Goal: Transaction & Acquisition: Purchase product/service

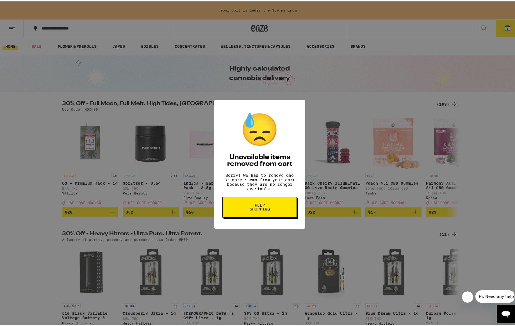
click at [241, 208] on button "Keep Shopping" at bounding box center [260, 205] width 74 height 21
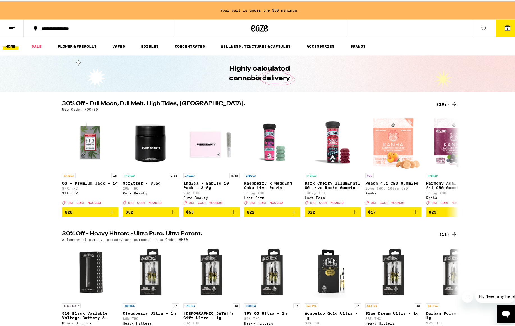
click at [475, 25] on button at bounding box center [484, 27] width 24 height 18
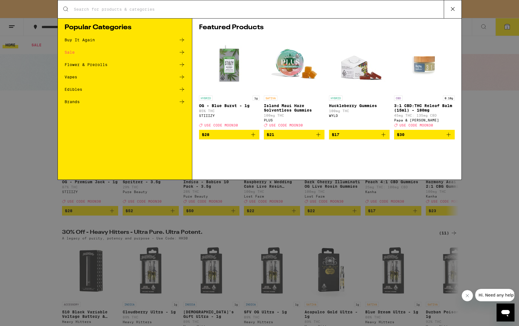
click at [451, 8] on icon at bounding box center [453, 9] width 8 height 8
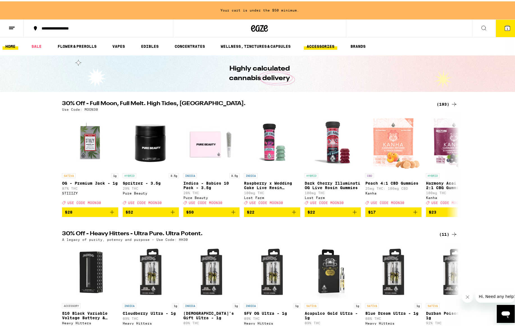
click at [330, 43] on link "ACCESSORIES" at bounding box center [320, 45] width 33 height 7
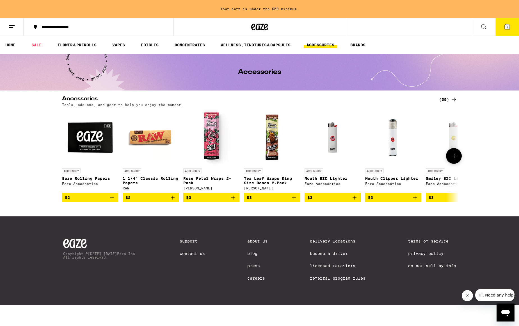
click at [173, 201] on icon "Add to bag" at bounding box center [172, 197] width 7 height 7
click at [173, 201] on icon "Increment" at bounding box center [173, 197] width 5 height 7
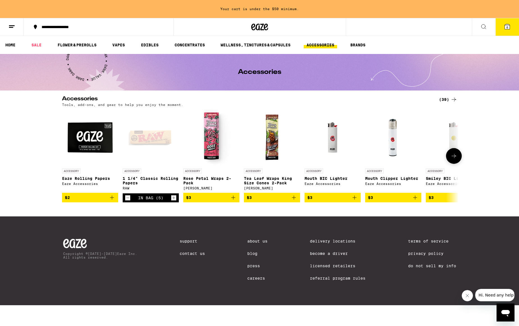
click at [173, 201] on icon "Increment" at bounding box center [173, 197] width 5 height 7
click at [173, 216] on div "Copyright © [DATE]-[DATE] Eaze Inc. All rights reserved. Support Contact Us Abo…" at bounding box center [260, 260] width 405 height 89
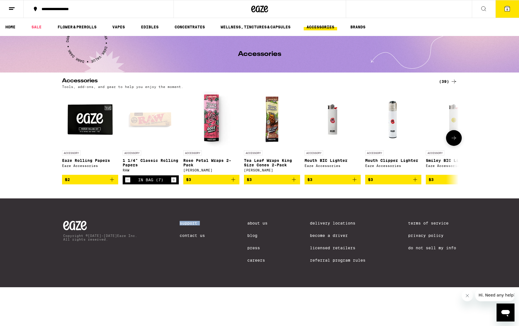
click at [173, 183] on icon "Increment" at bounding box center [173, 179] width 5 height 7
click at [128, 182] on icon "Decrement" at bounding box center [127, 179] width 5 height 7
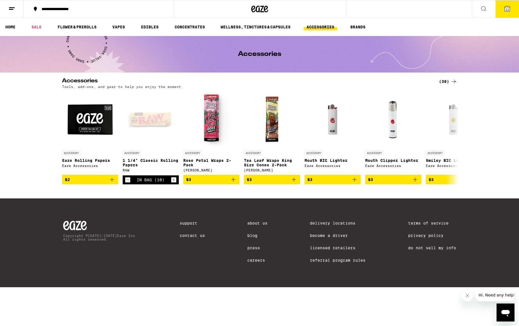
click at [178, 87] on p "Tools, add-ons, and gear to help you enjoy the moment." at bounding box center [122, 87] width 121 height 4
click at [91, 28] on link "FLOWER & PREROLLS" at bounding box center [77, 27] width 45 height 7
click at [156, 28] on link "EDIBLES" at bounding box center [149, 27] width 23 height 7
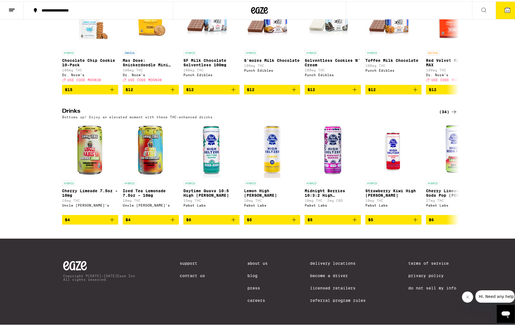
scroll to position [248, 0]
click at [352, 218] on icon "Add to bag" at bounding box center [354, 218] width 7 height 7
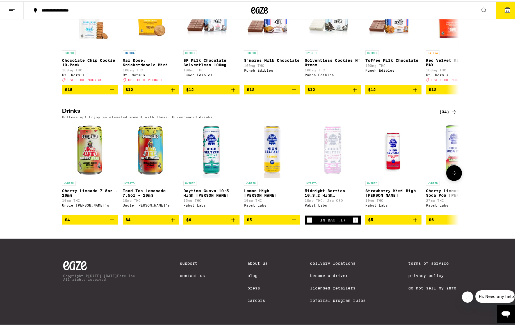
click at [415, 219] on icon "Add to bag" at bounding box center [415, 218] width 7 height 7
click at [415, 219] on icon "Increment" at bounding box center [416, 218] width 5 height 7
click at [354, 216] on icon "Increment" at bounding box center [355, 218] width 5 height 7
click at [293, 217] on icon "Add to bag" at bounding box center [294, 218] width 7 height 7
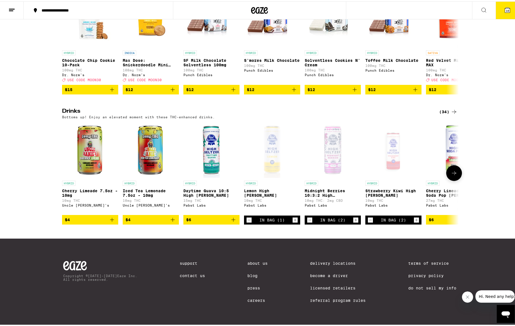
click at [293, 217] on icon "Increment" at bounding box center [295, 218] width 5 height 7
click at [451, 168] on icon at bounding box center [454, 171] width 7 height 7
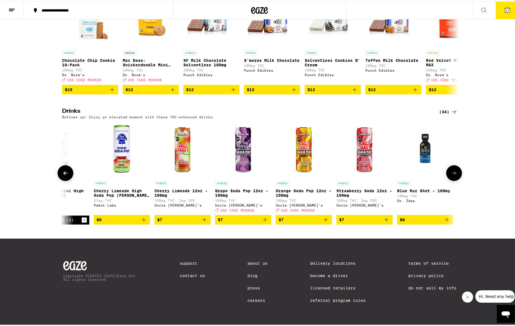
scroll to position [0, 334]
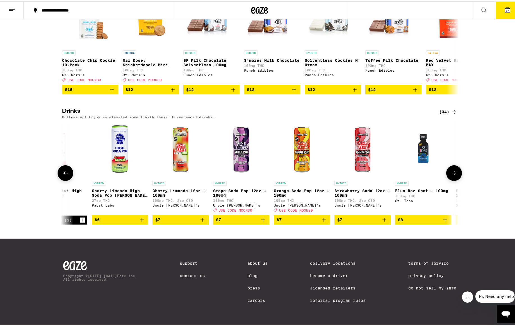
click at [261, 218] on icon "Add to bag" at bounding box center [263, 218] width 4 height 4
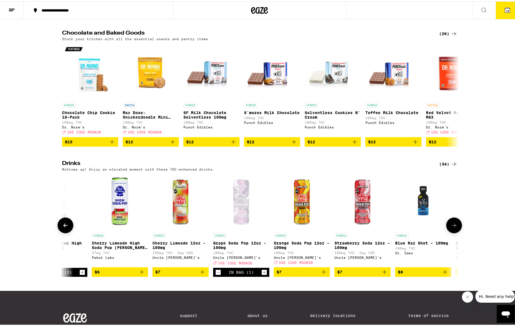
scroll to position [135, 0]
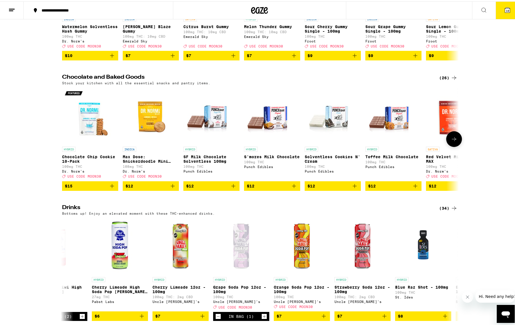
click at [448, 142] on button at bounding box center [454, 138] width 16 height 16
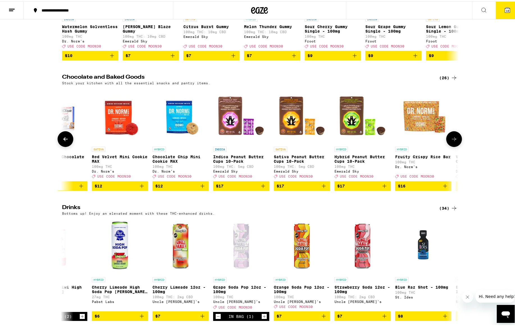
click at [448, 142] on button at bounding box center [454, 138] width 16 height 16
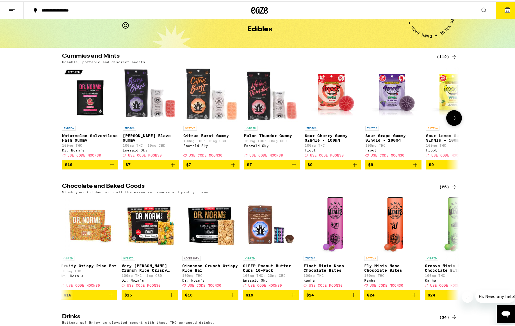
scroll to position [23, 0]
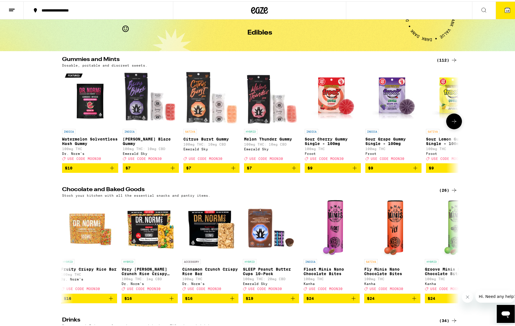
click at [453, 123] on icon at bounding box center [454, 120] width 7 height 7
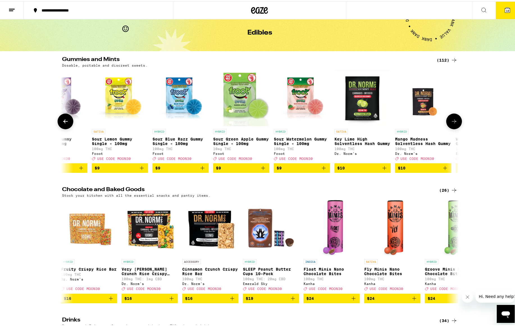
click at [453, 123] on icon at bounding box center [454, 120] width 7 height 7
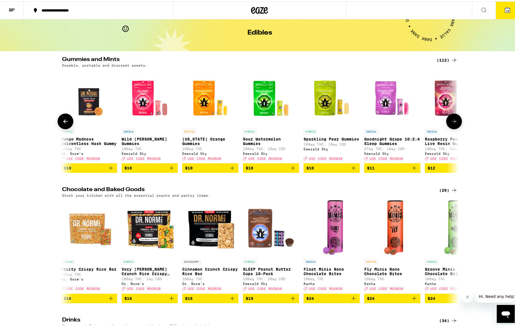
click at [453, 123] on icon at bounding box center [454, 120] width 7 height 7
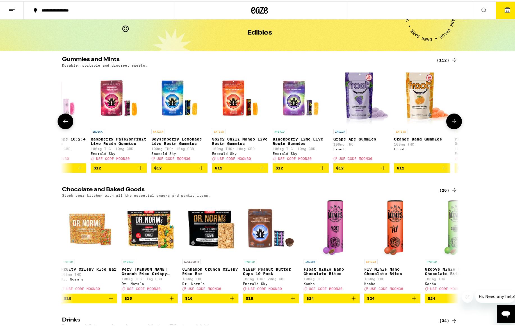
click at [453, 123] on icon at bounding box center [454, 120] width 7 height 7
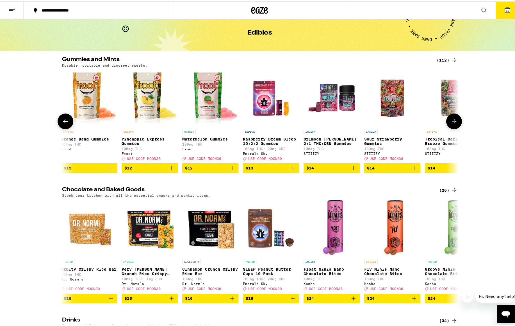
scroll to position [0, 1337]
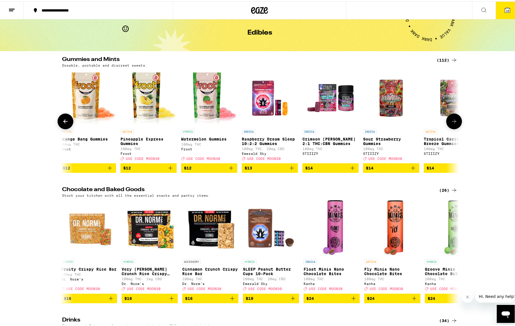
click at [453, 123] on icon at bounding box center [454, 120] width 7 height 7
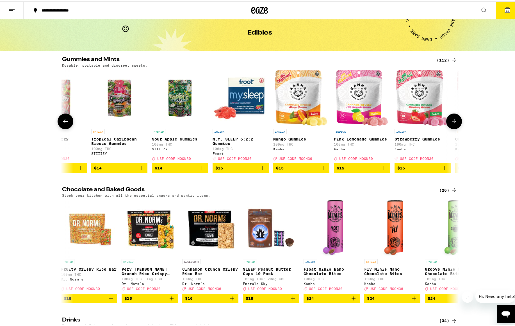
scroll to position [0, 1672]
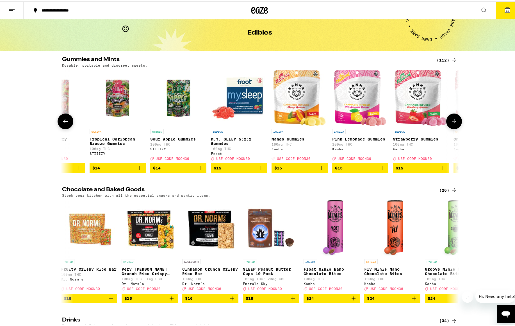
click at [321, 169] on icon "Add to bag" at bounding box center [322, 167] width 4 height 4
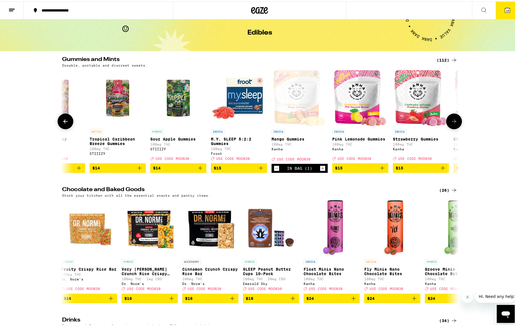
click at [380, 170] on icon "Add to bag" at bounding box center [382, 166] width 7 height 7
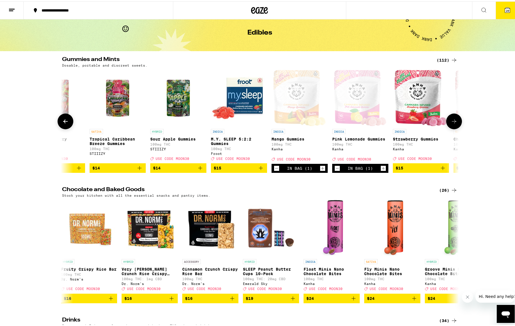
click at [320, 170] on icon "Increment" at bounding box center [322, 167] width 5 height 7
click at [381, 170] on icon "Increment" at bounding box center [383, 167] width 5 height 7
click at [496, 14] on button "22" at bounding box center [508, 8] width 24 height 17
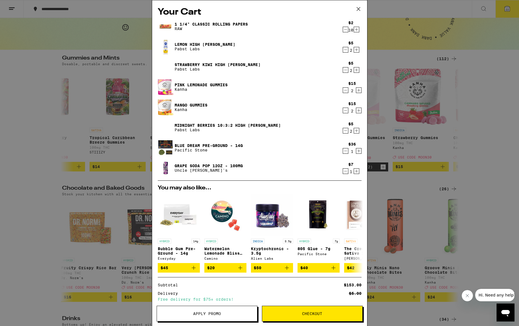
click at [56, 33] on div "Your Cart 1 1/4" Classic Rolling Papers RAW $2 10 Lemon High [PERSON_NAME] [PER…" at bounding box center [259, 163] width 519 height 326
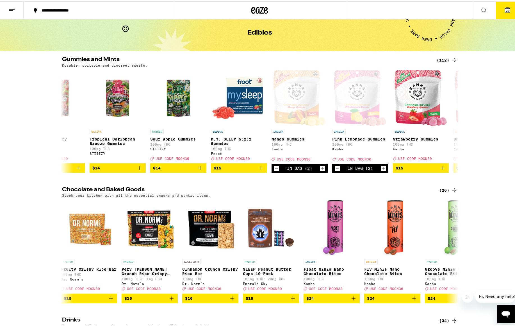
click at [8, 9] on button at bounding box center [12, 9] width 24 height 18
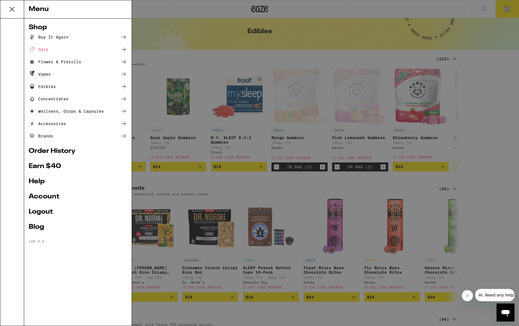
click at [50, 62] on div "Flower & Prerolls" at bounding box center [55, 61] width 53 height 7
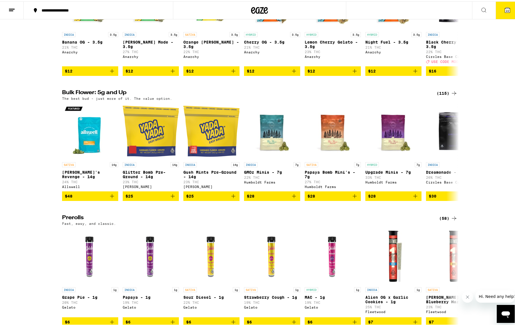
scroll to position [169, 0]
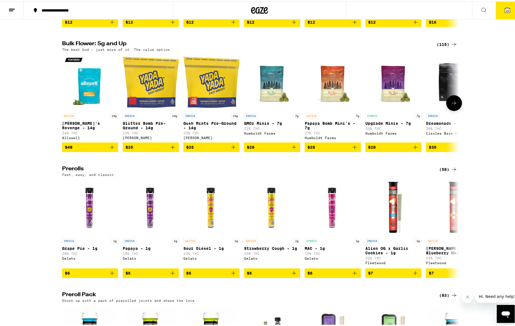
click at [458, 110] on button at bounding box center [454, 102] width 16 height 16
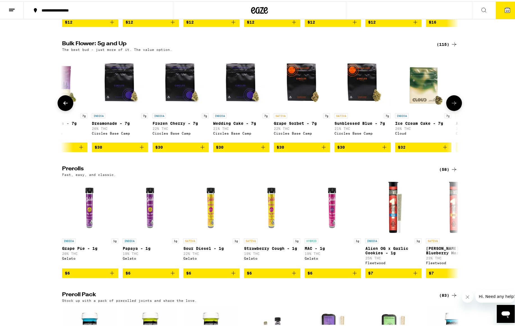
click at [458, 110] on button at bounding box center [454, 102] width 16 height 16
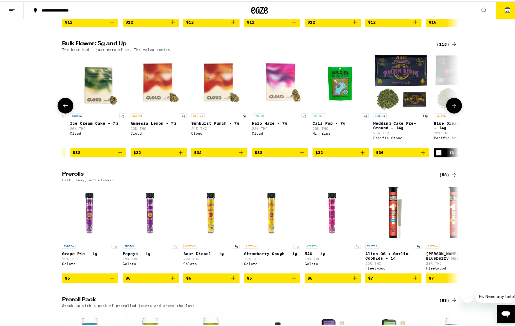
click at [458, 111] on button at bounding box center [454, 104] width 16 height 16
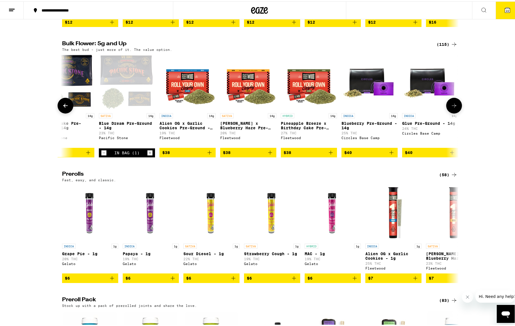
click at [458, 111] on button at bounding box center [454, 104] width 16 height 16
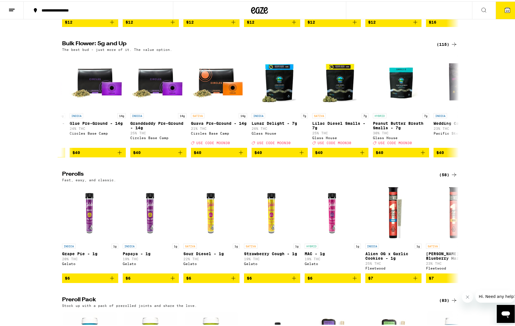
scroll to position [0, 1329]
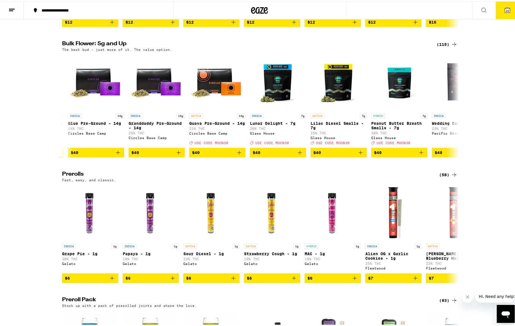
click at [441, 46] on div "(115)" at bounding box center [447, 43] width 21 height 7
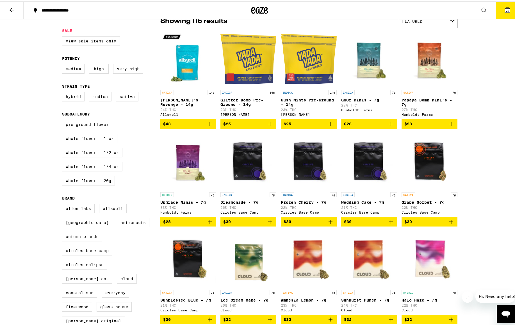
scroll to position [28, 0]
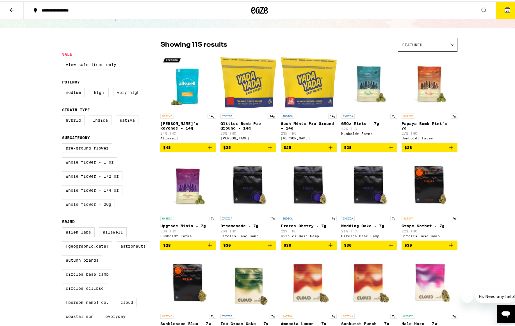
click at [99, 208] on label "Whole Flower - 20g" at bounding box center [88, 203] width 53 height 10
click at [63, 143] on input "Whole Flower - 20g" at bounding box center [63, 143] width 0 height 0
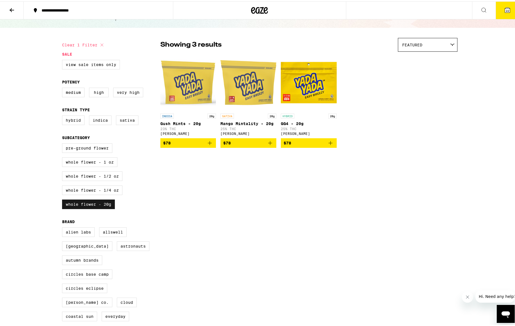
click at [100, 208] on label "Whole Flower - 20g" at bounding box center [88, 203] width 53 height 10
click at [63, 143] on input "Whole Flower - 20g" at bounding box center [63, 143] width 0 height 0
checkbox input "false"
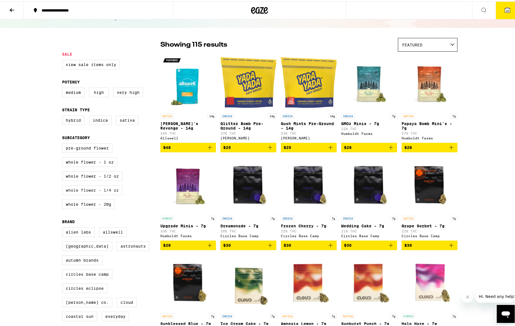
click at [102, 194] on label "Whole Flower - 1/4 oz" at bounding box center [92, 189] width 60 height 10
click at [63, 143] on input "Whole Flower - 1/4 oz" at bounding box center [63, 143] width 0 height 0
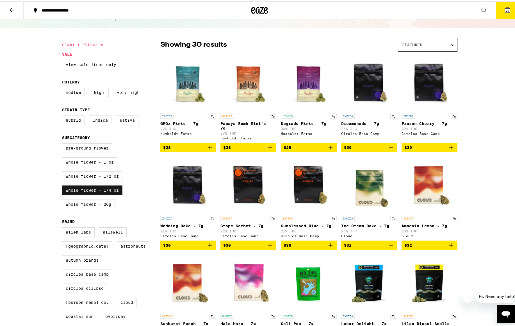
click at [102, 194] on label "Whole Flower - 1/4 oz" at bounding box center [92, 189] width 60 height 10
click at [63, 143] on input "Whole Flower - 1/4 oz" at bounding box center [63, 143] width 0 height 0
checkbox input "false"
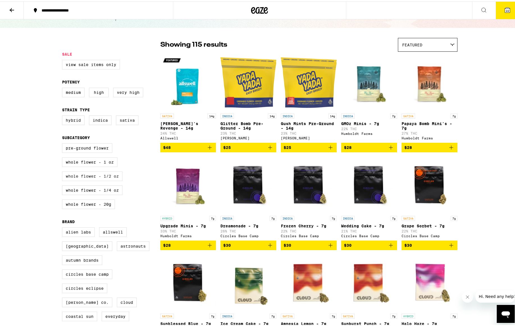
click at [103, 180] on label "Whole Flower - 1/2 oz" at bounding box center [92, 175] width 60 height 10
click at [63, 143] on input "Whole Flower - 1/2 oz" at bounding box center [63, 143] width 0 height 0
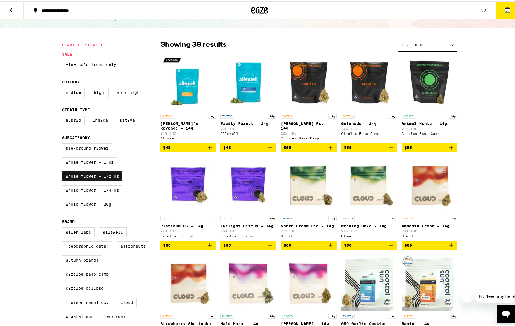
click at [103, 180] on label "Whole Flower - 1/2 oz" at bounding box center [92, 175] width 60 height 10
click at [63, 143] on input "Whole Flower - 1/2 oz" at bounding box center [63, 143] width 0 height 0
checkbox input "false"
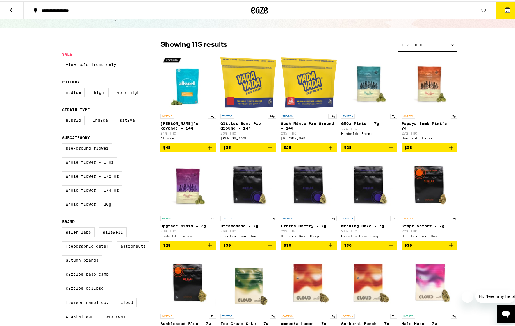
click at [102, 165] on label "Whole Flower - 1 oz" at bounding box center [89, 161] width 55 height 10
click at [63, 143] on input "Whole Flower - 1 oz" at bounding box center [63, 143] width 0 height 0
checkbox input "true"
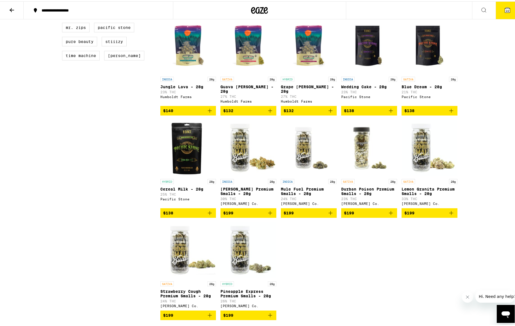
scroll to position [365, 0]
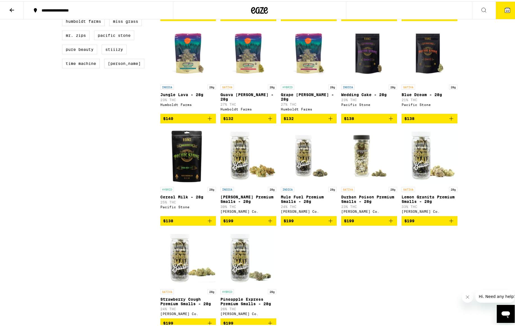
click at [451, 119] on icon "Add to bag" at bounding box center [452, 117] width 4 height 4
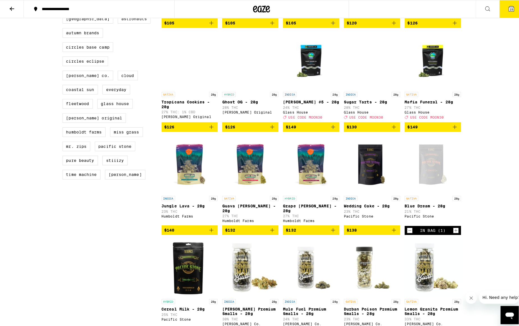
scroll to position [253, 0]
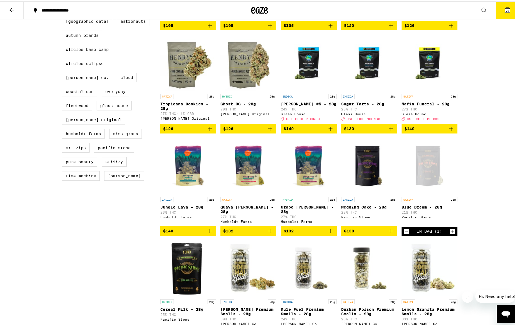
click at [268, 131] on icon "Add to bag" at bounding box center [270, 127] width 7 height 7
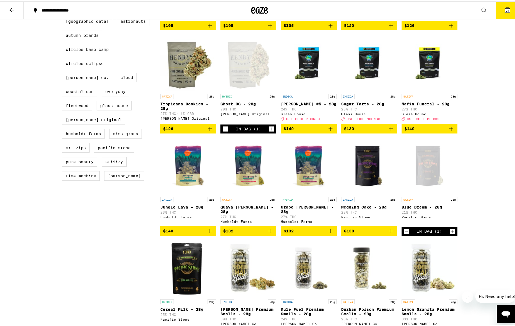
click at [500, 10] on button "24" at bounding box center [508, 8] width 24 height 17
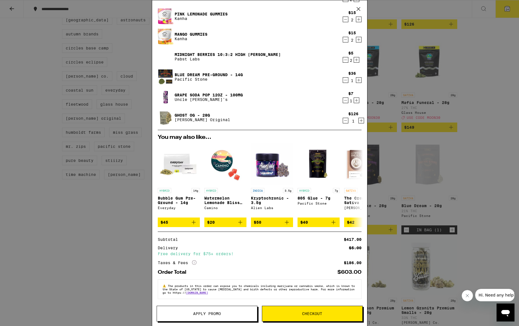
scroll to position [95, 0]
click at [313, 312] on span "Checkout" at bounding box center [312, 314] width 20 height 4
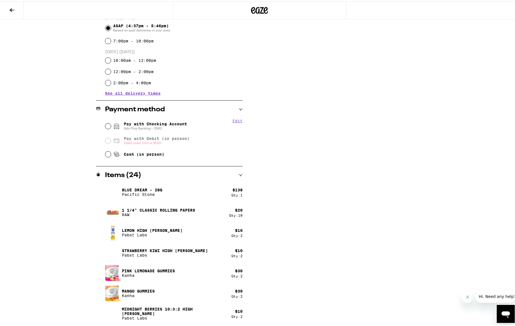
scroll to position [169, 0]
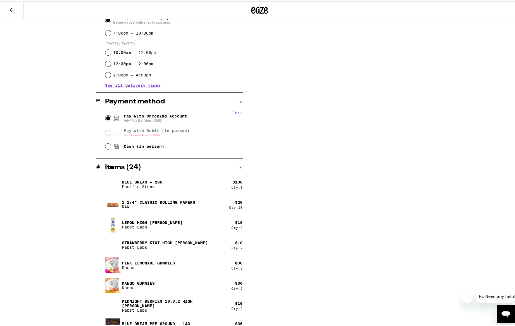
click at [105, 114] on input "Pay with Checking Account Adv Plus Banking - 3563" at bounding box center [108, 117] width 6 height 6
radio input "true"
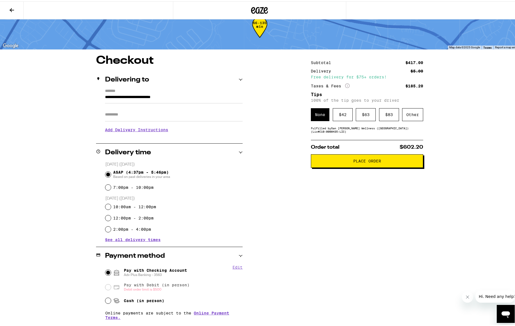
scroll to position [0, 0]
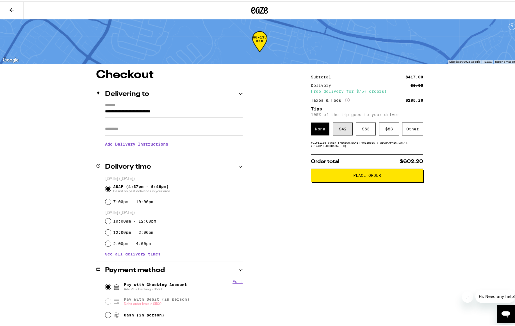
drag, startPoint x: 360, startPoint y: 176, endPoint x: 333, endPoint y: 134, distance: 50.5
click at [333, 134] on div "Subtotal $417.00 Delivery $5.00 Free delivery for $75+ orders! Taxes & Fees Mor…" at bounding box center [367, 316] width 112 height 496
click at [333, 134] on div "$ 42" at bounding box center [343, 127] width 20 height 13
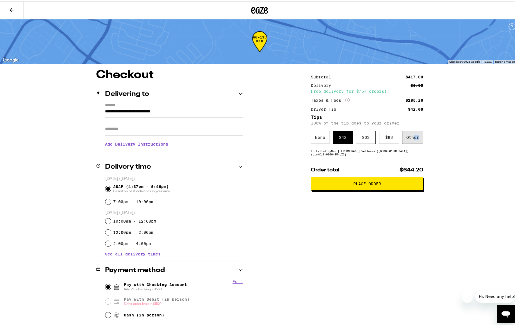
drag, startPoint x: 412, startPoint y: 138, endPoint x: 420, endPoint y: 140, distance: 7.9
click at [420, 140] on div "Other" at bounding box center [412, 136] width 21 height 13
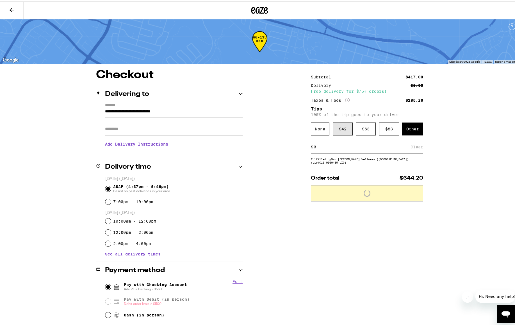
click at [335, 131] on div "$ 42" at bounding box center [343, 127] width 20 height 13
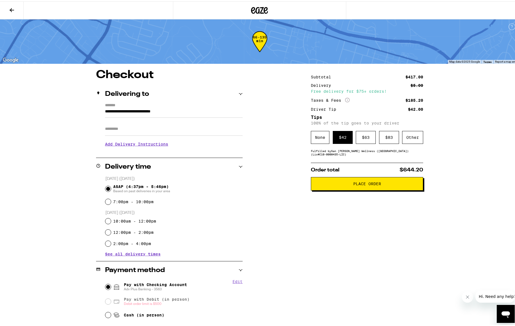
click at [359, 184] on span "Place Order" at bounding box center [367, 182] width 28 height 4
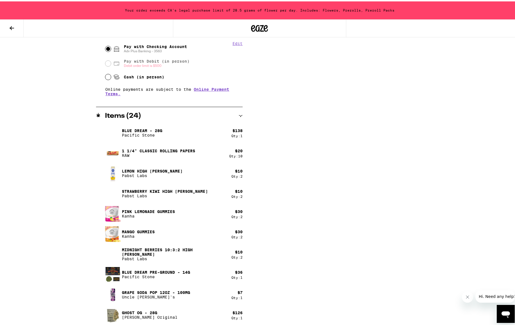
scroll to position [256, 0]
click at [134, 275] on p "Pacific Stone" at bounding box center [156, 275] width 68 height 4
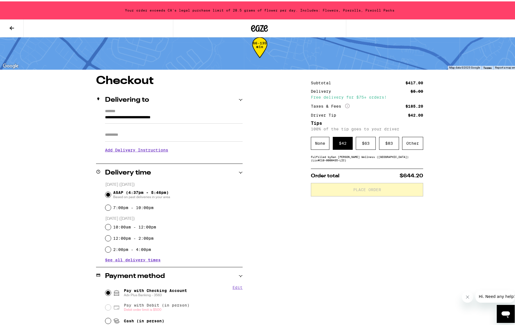
scroll to position [0, 0]
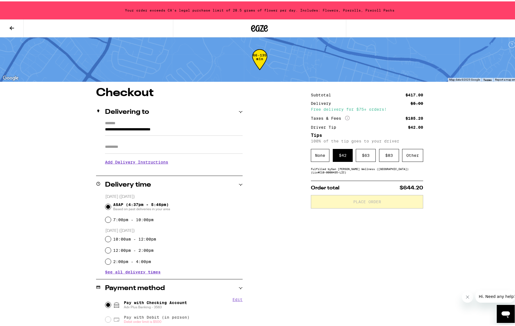
click at [8, 29] on button at bounding box center [12, 27] width 24 height 18
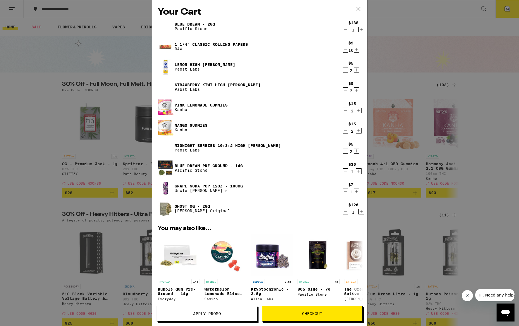
click at [344, 30] on icon "Decrement" at bounding box center [345, 30] width 3 height 0
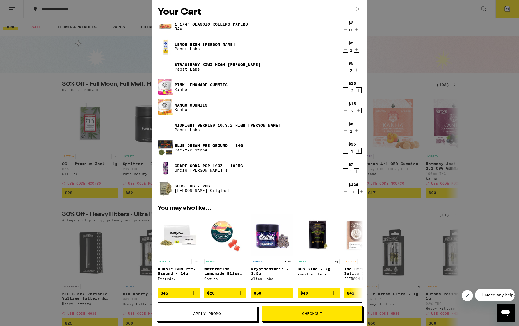
click at [343, 193] on icon "Decrement" at bounding box center [345, 191] width 5 height 7
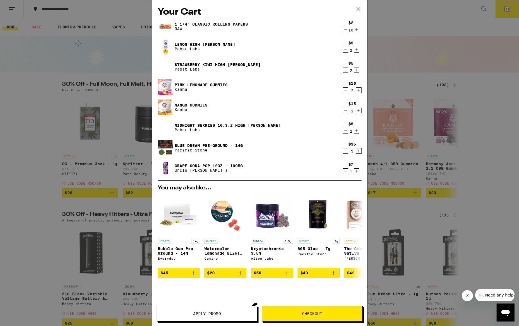
click at [426, 48] on div "Your Cart 1 1/4" Classic Rolling Papers RAW $2 10 Lemon High [PERSON_NAME] [PER…" at bounding box center [259, 163] width 519 height 326
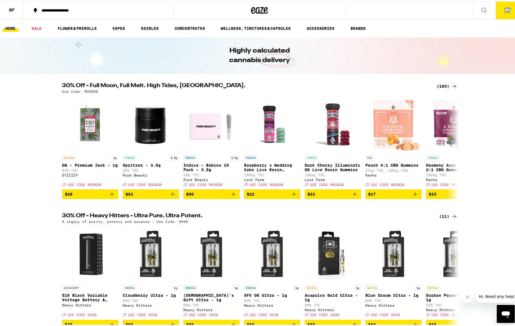
click at [71, 31] on ul "HOME SALE FLOWER & PREROLLS VAPES EDIBLES CONCENTRATES WELLNESS, TINCTURES & CA…" at bounding box center [259, 27] width 519 height 18
click at [71, 28] on link "FLOWER & PREROLLS" at bounding box center [77, 27] width 45 height 7
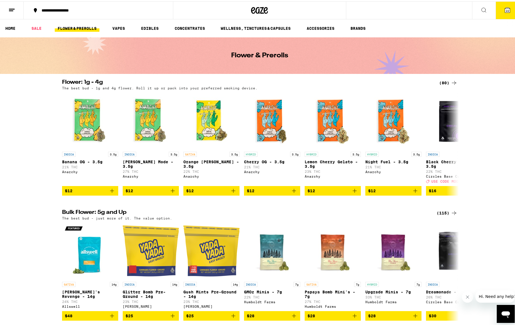
click at [451, 81] on icon at bounding box center [454, 81] width 7 height 7
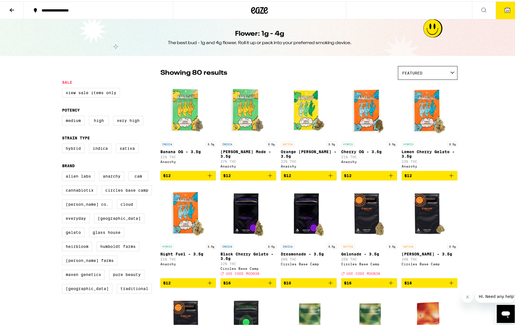
click at [444, 69] on div "Featured" at bounding box center [427, 71] width 59 height 13
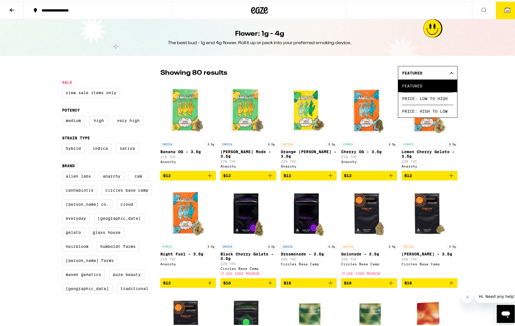
click at [444, 69] on div "Featured" at bounding box center [427, 71] width 59 height 13
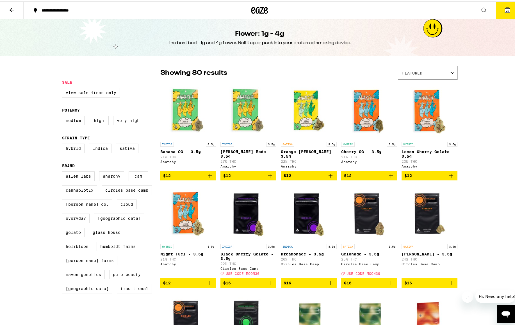
click at [11, 11] on icon at bounding box center [11, 8] width 7 height 7
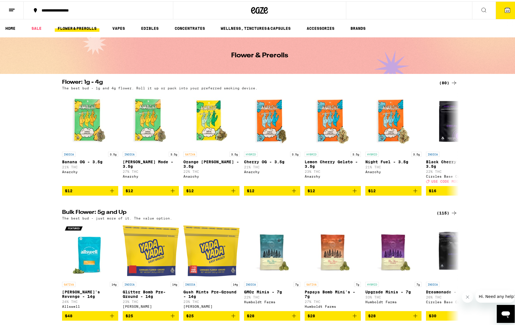
click at [476, 9] on button at bounding box center [484, 9] width 24 height 18
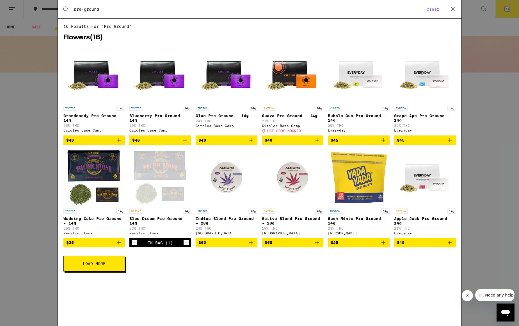
type input "pre-ground"
click at [452, 246] on icon "Add to bag" at bounding box center [450, 242] width 7 height 7
click at [93, 266] on span "Load More" at bounding box center [94, 264] width 23 height 4
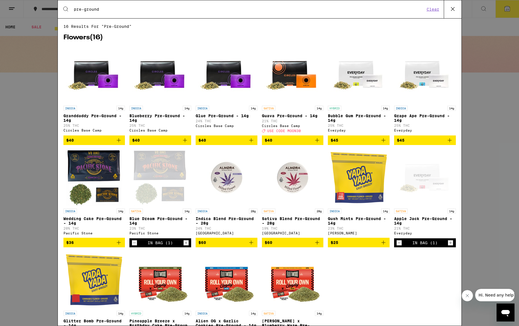
click at [119, 144] on icon "Add to bag" at bounding box center [118, 140] width 7 height 7
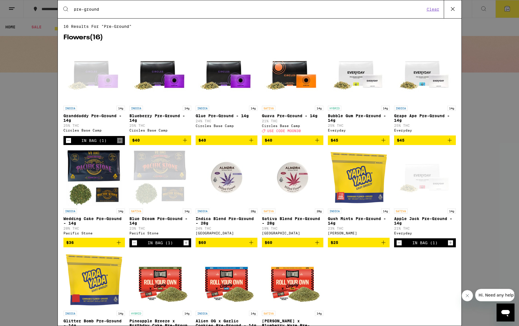
click at [491, 13] on div "Search for Products pre-ground Clear 16 results for "pre-ground" Flowers ( 16 )…" at bounding box center [259, 163] width 519 height 326
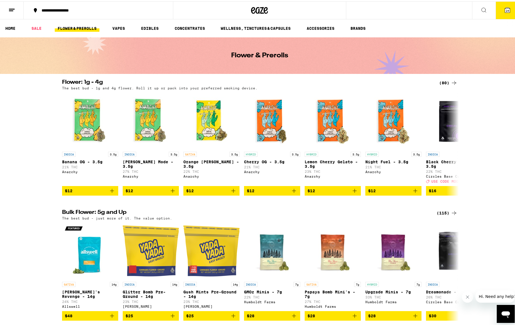
click at [509, 12] on button "24" at bounding box center [508, 8] width 24 height 17
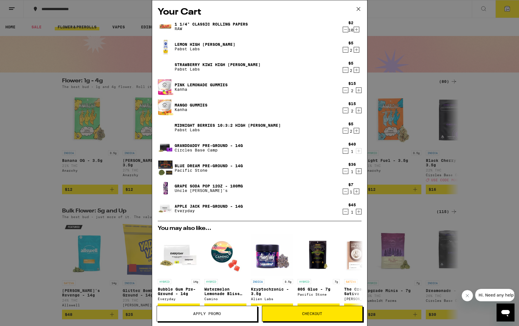
click at [343, 212] on icon "Decrement" at bounding box center [345, 211] width 5 height 7
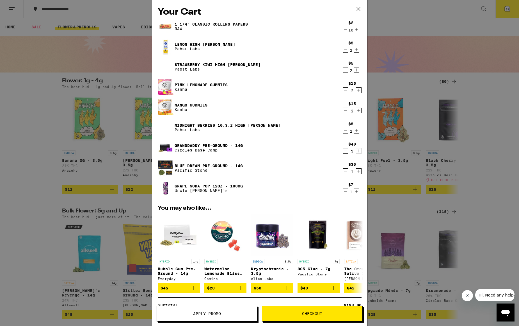
click at [313, 317] on button "Checkout" at bounding box center [312, 314] width 101 height 16
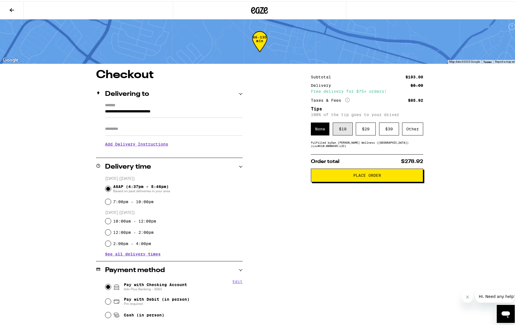
click at [342, 129] on div "$ 19" at bounding box center [343, 127] width 20 height 13
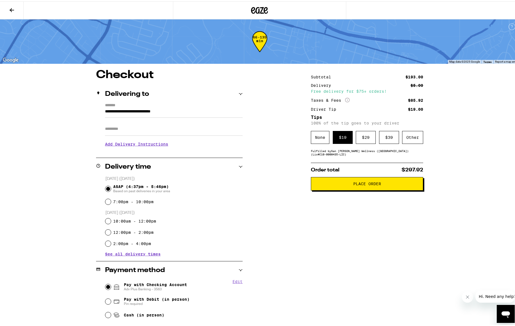
click at [346, 189] on button "Place Order" at bounding box center [367, 182] width 112 height 13
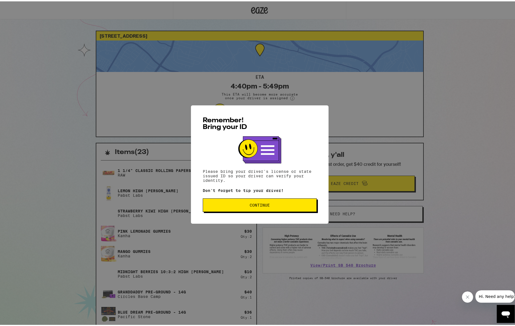
click at [231, 206] on span "Continue" at bounding box center [260, 204] width 105 height 4
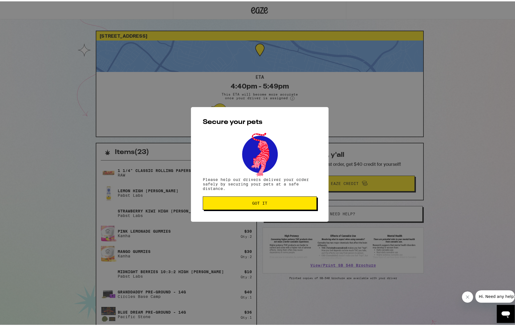
click at [231, 206] on button "Got it" at bounding box center [260, 201] width 114 height 13
